Goal: Navigation & Orientation: Find specific page/section

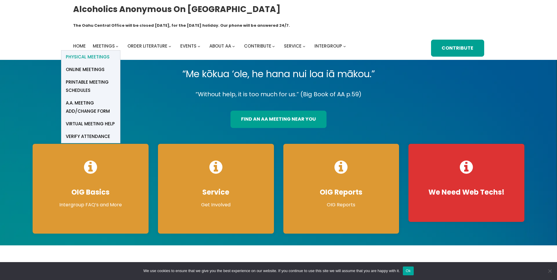
click at [97, 53] on span "Physical Meetings" at bounding box center [88, 57] width 44 height 8
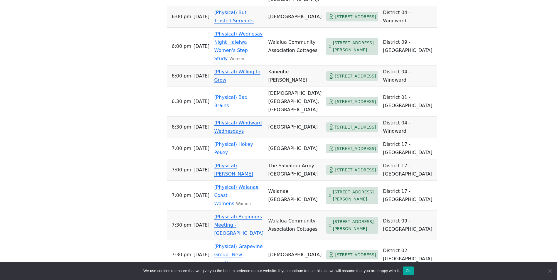
scroll to position [382, 0]
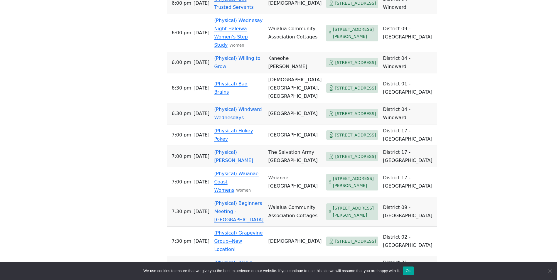
click at [247, 118] on link "(Physical) Windward Wednesdays" at bounding box center [238, 114] width 48 height 14
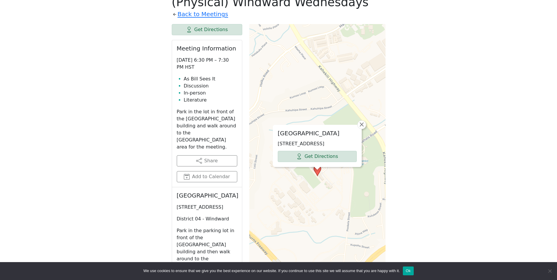
scroll to position [261, 0]
click at [311, 151] on link "Get Directions" at bounding box center [317, 156] width 79 height 11
